Goal: Communication & Community: Answer question/provide support

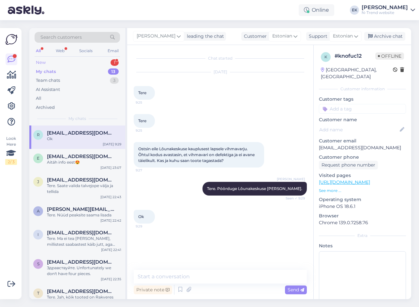
click at [62, 62] on div "New 1" at bounding box center [77, 62] width 85 height 9
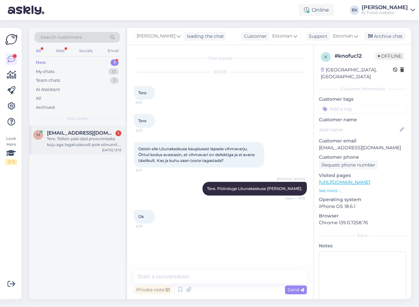
click at [87, 142] on div "Tere. Tellisin paki dpd proovimiseks koju aga tagatuskoodi pole sõnumil. Kuidas…" at bounding box center [84, 142] width 74 height 12
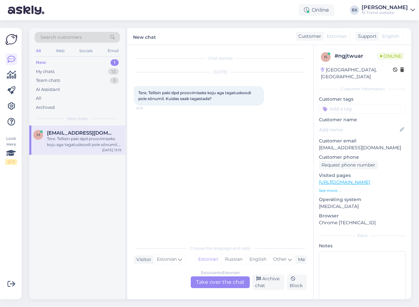
click at [226, 281] on div "Estonian to Estonian Take over the chat" at bounding box center [220, 282] width 59 height 12
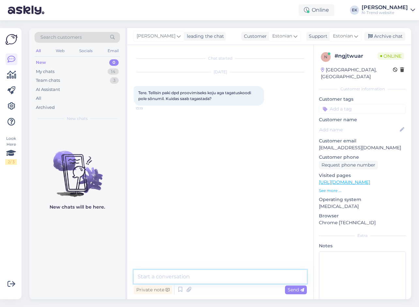
click at [227, 280] on textarea at bounding box center [220, 277] width 173 height 14
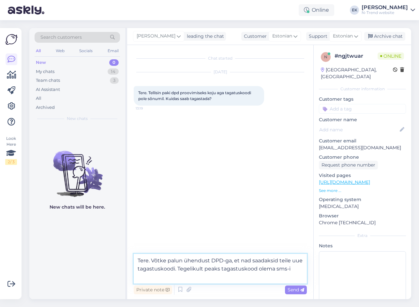
type textarea "Tere. Võtke palun ühendust DPD-ga, et nad saadaksid teile uue tagastuskoodi. Te…"
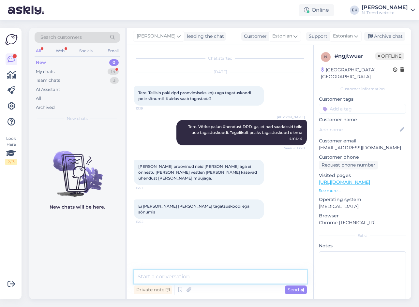
click at [184, 278] on textarea at bounding box center [220, 277] width 173 height 14
paste textarea "[PHONE_NUMBER]"
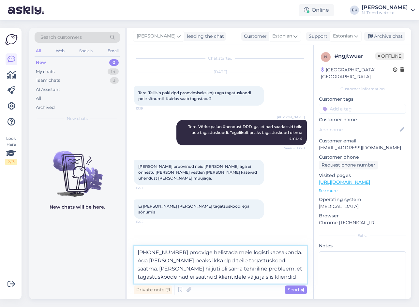
click at [175, 278] on textarea "[PHONE_NUMBER] proovige helistada meie logistikaosakonda. Aga [PERSON_NAME] pea…" at bounding box center [220, 265] width 173 height 38
click at [229, 278] on textarea "[PHONE_NUMBER] proovige helistada meie logistikaosakonda. Aga [PERSON_NAME] pea…" at bounding box center [220, 265] width 173 height 38
type textarea "[PHONE_NUMBER] proovige helistada meie logistikaosakonda. Aga [PERSON_NAME] pea…"
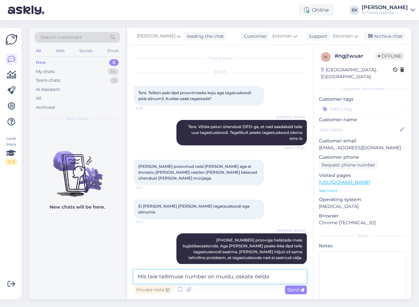
type textarea "Mis teie tellimuse number on muidu, oskate öelda?"
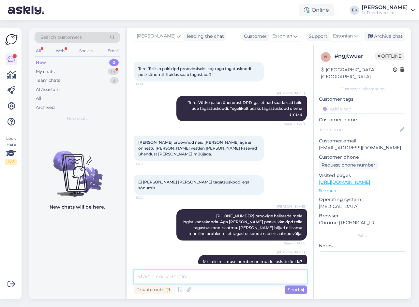
scroll to position [52, 0]
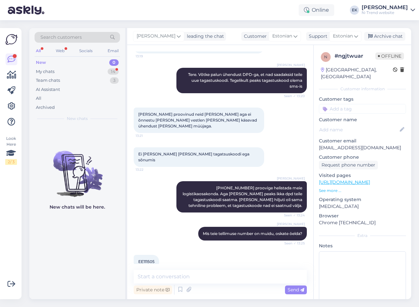
click at [145, 259] on span "EE111505" at bounding box center [146, 261] width 16 height 5
copy div "EE111505 13:26"
click at [41, 70] on div "My chats" at bounding box center [45, 71] width 19 height 7
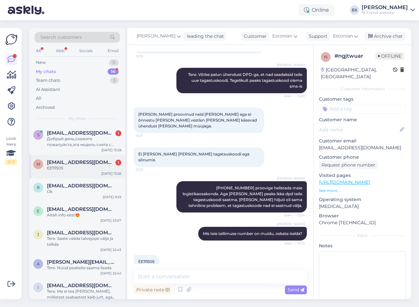
click at [64, 167] on div "EE111505" at bounding box center [84, 168] width 74 height 6
click at [67, 143] on div "Добрый день,скажите пожалуйста,эта модель снята с производства? Может есть что-…" at bounding box center [84, 142] width 74 height 12
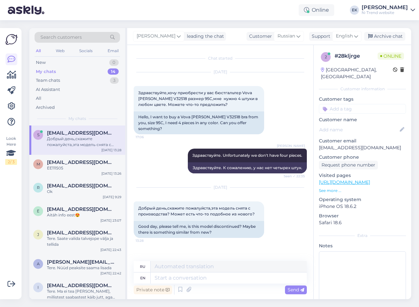
scroll to position [0, 0]
click at [198, 276] on textarea at bounding box center [228, 277] width 156 height 11
type textarea "I"
type textarea "я"
type textarea "I can"
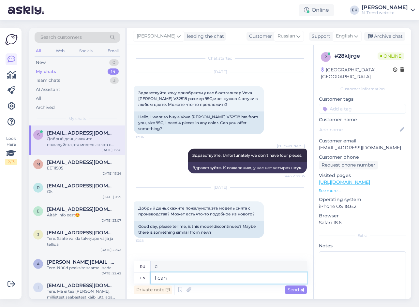
type textarea "Я могу"
type textarea "I can give"
type textarea "Я могу дать"
type textarea "I can give you"
type textarea "Я могу дать тебе"
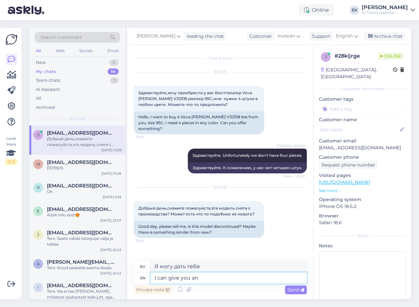
type textarea "I can give you an"
type textarea "Я могу дать вам"
type textarea "I can give you an e-mail"
type textarea "Я могу дать вам адрес электронной почты"
type textarea "I can give you an e-mail of a person"
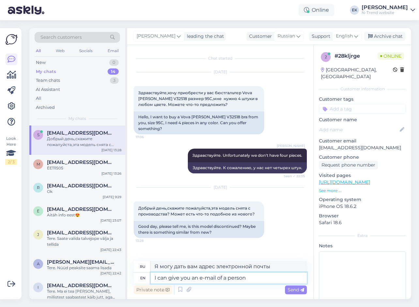
type textarea "Я могу дать вам адрес электронной почты человека"
type textarea "I can give you an e-mail of a person that"
type textarea "Я могу дать вам адрес электронной почты человека, который"
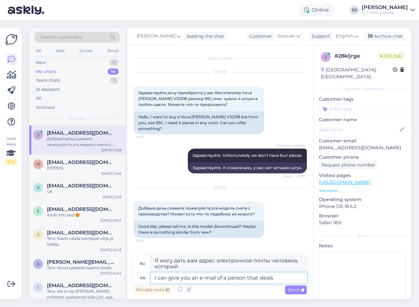
type textarea "I can give you an e-mail of a person that deals"
type textarea "Я могу дать вам адрес электронной почты человека, который занимается"
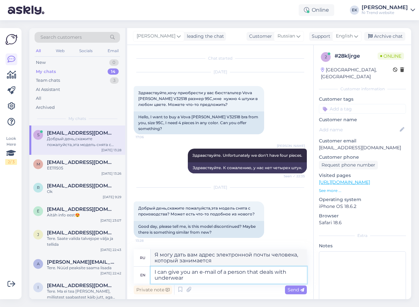
type textarea "I can give you an e-mail of a person that deals with underwear"
type textarea "Я могу дать вам адрес электронной почты человека, который занимается нижним бел…"
type textarea "I can give you an e-mail of a person that deals with underwear and"
type textarea "Я могу дать вам адрес электронной почты человека, который занимается нижним бел…"
type textarea "I can give you an e-mail of a person that deals with underwear and you"
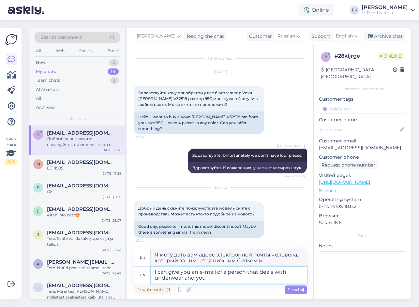
type textarea "Я могу дать вам адрес электронной почты человека, который занимается нижним бел…"
type textarea "I can give you an e-mail of a person that deals with underwear and you can a"
type textarea "Я могу дать вам адрес электронной почты человека, который занимается нижним бел…"
type textarea "I can give you an e-mail of a person that deals with underwear and you can ask"
type textarea "Я могу дать вам адрес электронной почты человека, который занимается нижним бел…"
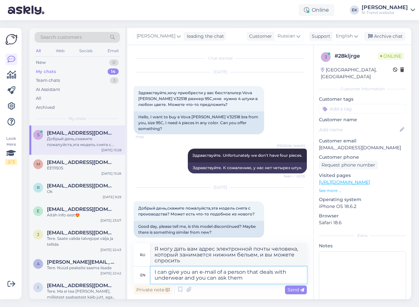
type textarea "I can give you an e-mail of a person that deals with underwear and you can ask …"
type textarea "Я могу дать вам адрес электронной почты человека, который занимается нижним бел…"
type textarea "I can give you an e-mail of a person that deals with underwear and you can ask …"
type textarea "Я могу дать вам адрес электронной почты человека, который занимается нижним бел…"
click at [238, 278] on textarea "I can give you an e-mail of a person that deals with underwear and you can ask …" at bounding box center [228, 274] width 156 height 17
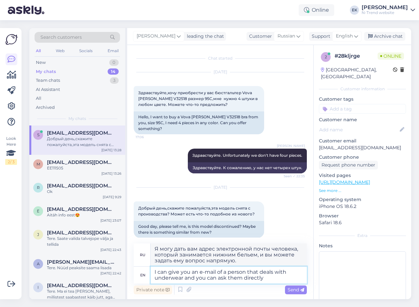
click at [238, 278] on textarea "I can give you an e-mail of a person that deals with underwear and you can ask …" at bounding box center [228, 274] width 156 height 17
type textarea "I can give you an e-mail of a person that deals with underwear and you can ask …"
type textarea "Я могу дать вам адрес электронной почты человека, который занимается нижним бел…"
click at [271, 280] on textarea "I can give you an e-mail of a person that deals with underwear and you can ask …" at bounding box center [228, 274] width 156 height 17
type textarea "I can give you an e-mail of a person that deals with underwear and you can ask …"
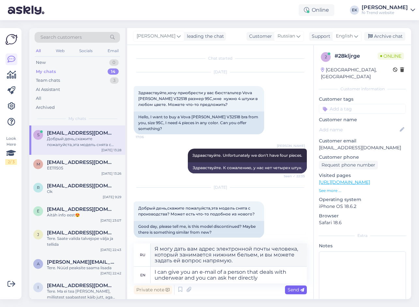
click at [293, 290] on span "Send" at bounding box center [295, 290] width 17 height 6
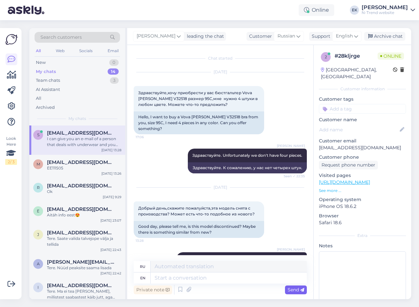
scroll to position [41, 0]
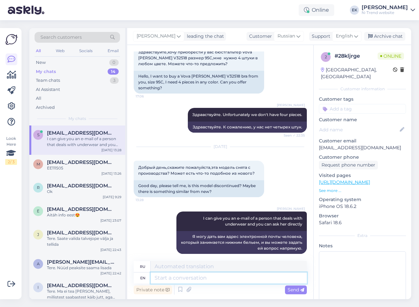
click at [228, 280] on textarea at bounding box center [228, 277] width 156 height 11
type textarea "[PERSON_NAME]@"
type textarea "тамара"
type textarea "[PERSON_NAME][EMAIL_ADDRESS][DOMAIN_NAME]"
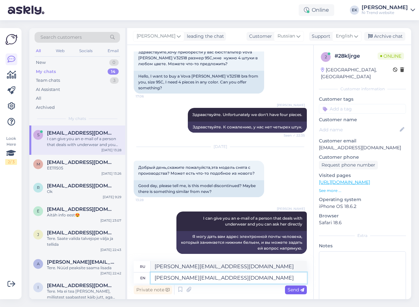
type textarea "[PERSON_NAME][EMAIL_ADDRESS][DOMAIN_NAME]"
click at [296, 287] on span "Send" at bounding box center [295, 290] width 17 height 6
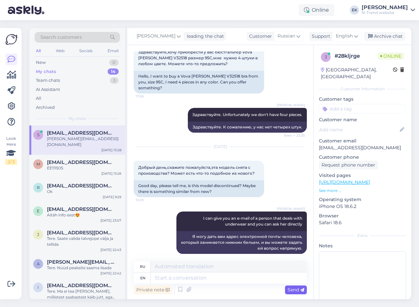
scroll to position [80, 0]
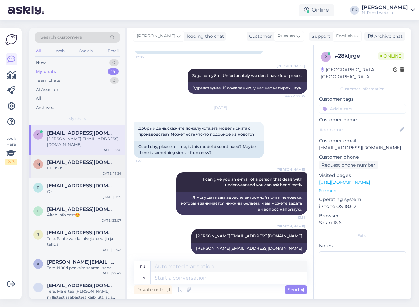
click at [84, 159] on span "[EMAIL_ADDRESS][DOMAIN_NAME]" at bounding box center [81, 162] width 68 height 6
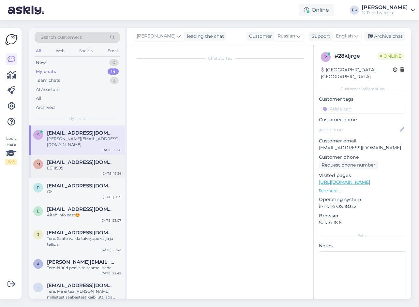
scroll to position [52, 0]
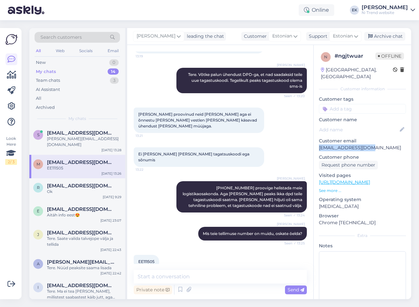
drag, startPoint x: 319, startPoint y: 141, endPoint x: 383, endPoint y: 141, distance: 64.8
click at [383, 144] on p "[EMAIL_ADDRESS][DOMAIN_NAME]" at bounding box center [362, 147] width 87 height 7
copy p "[EMAIL_ADDRESS][DOMAIN_NAME]"
